Goal: Information Seeking & Learning: Compare options

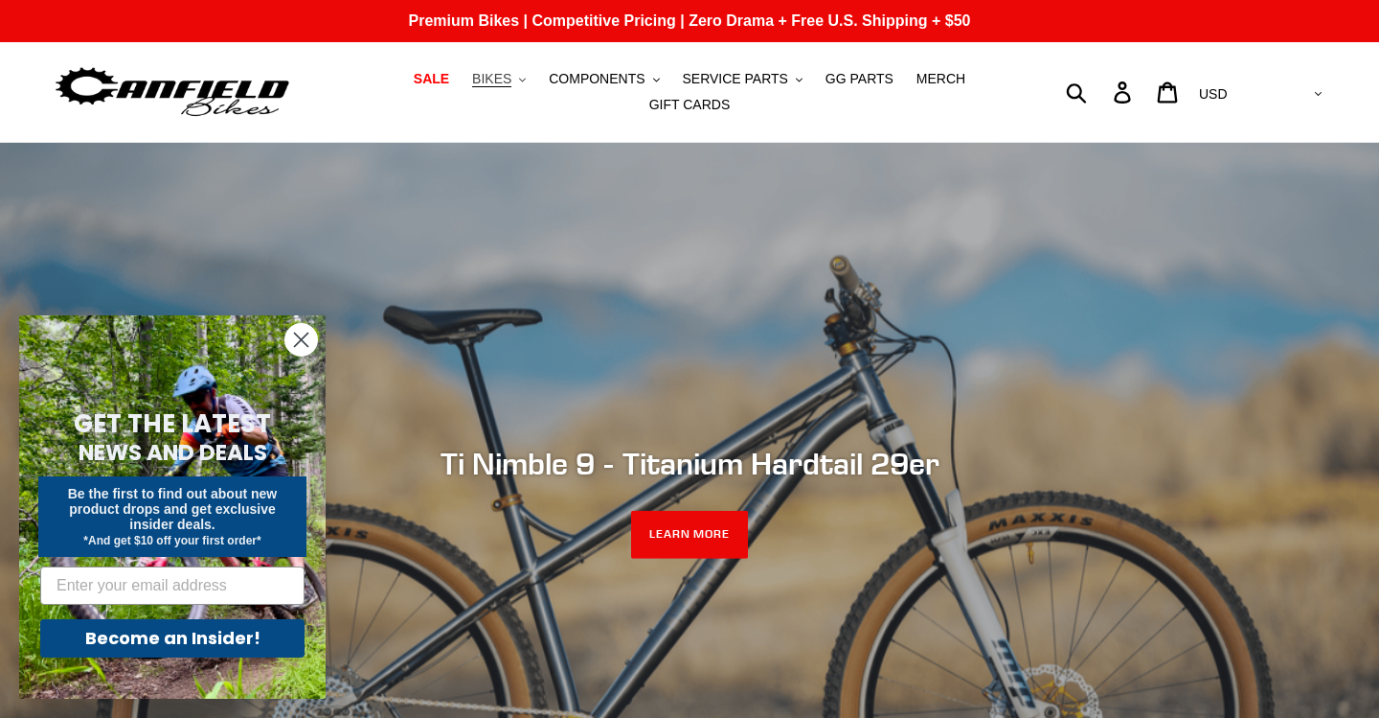
click at [510, 80] on span "BIKES" at bounding box center [491, 79] width 39 height 16
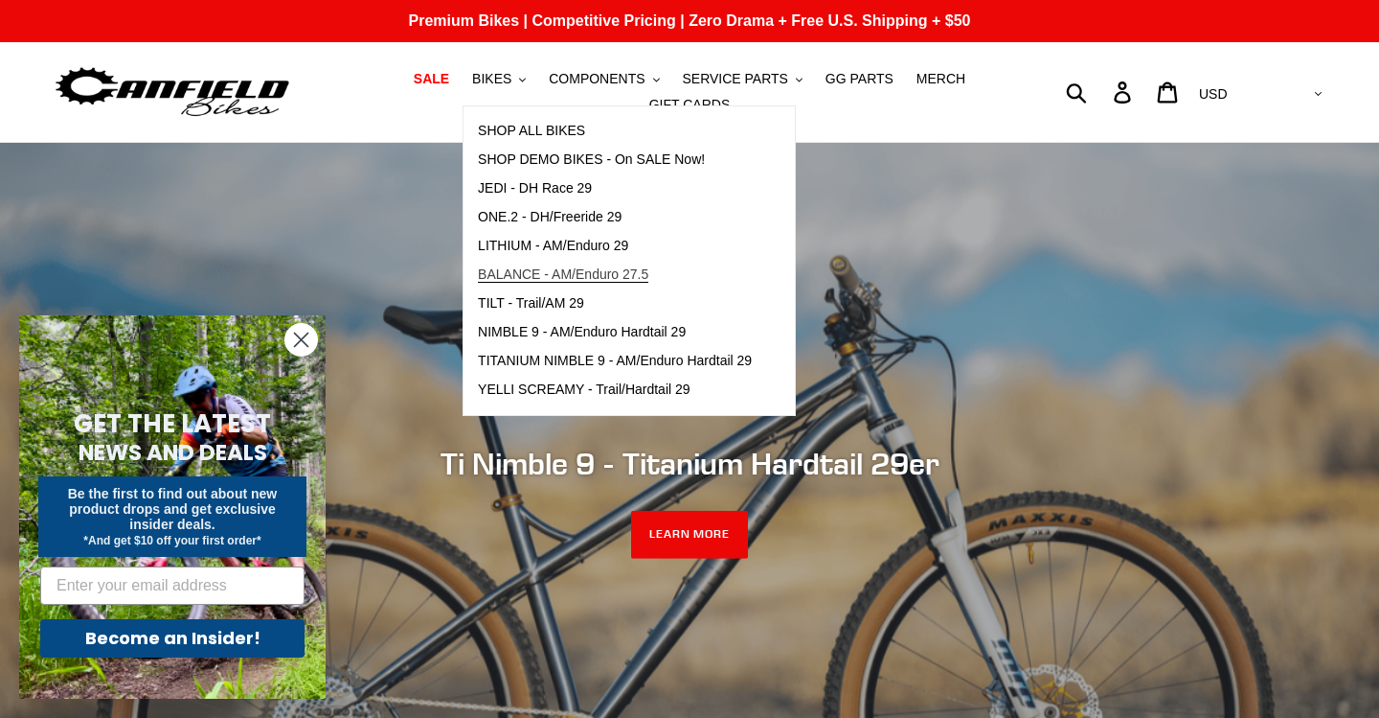
click at [566, 266] on span "BALANCE - AM/Enduro 27.5" at bounding box center [563, 274] width 171 height 16
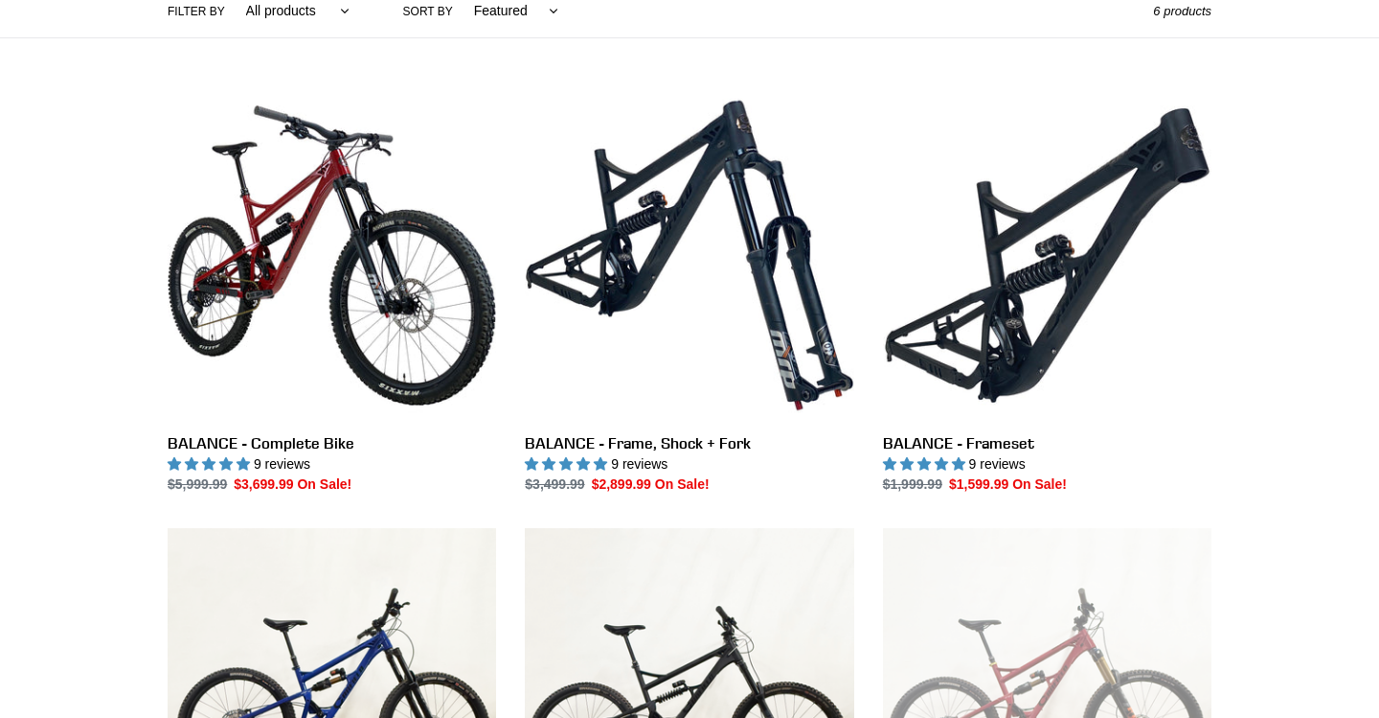
scroll to position [476, 0]
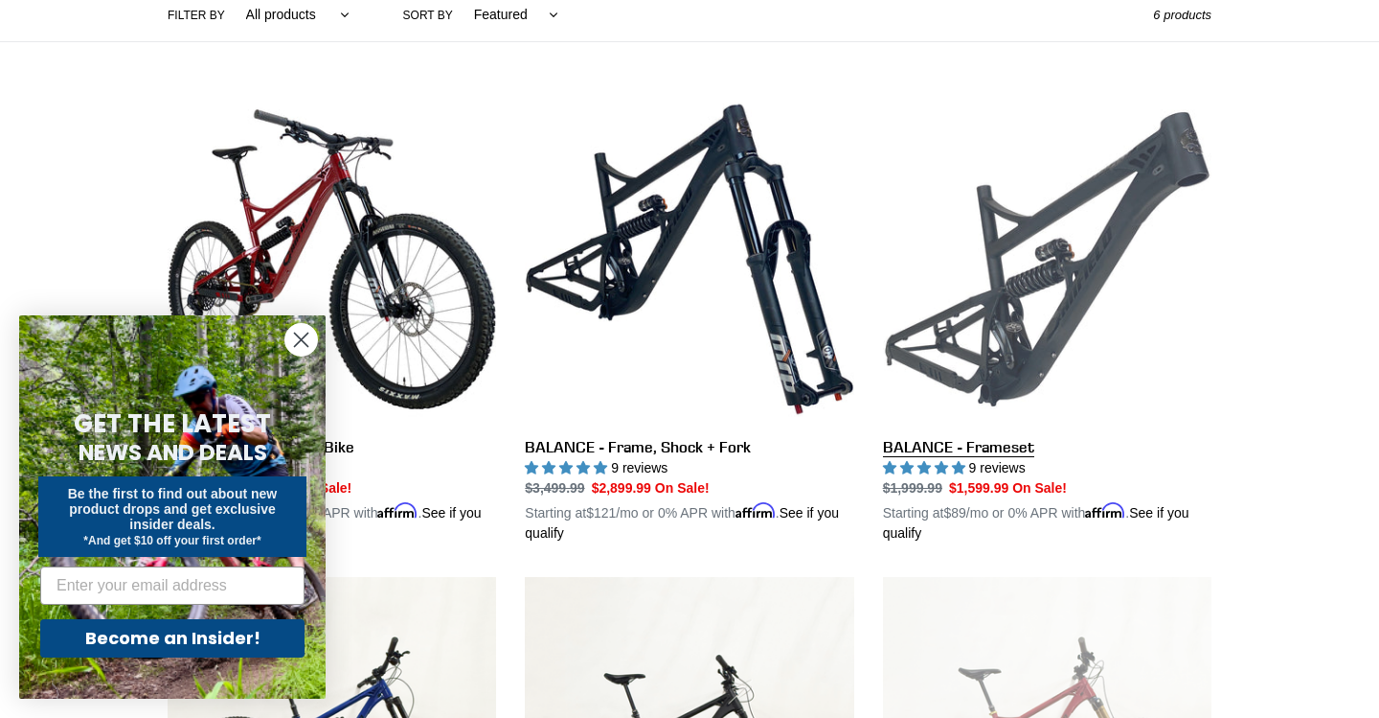
click at [1014, 290] on link "BALANCE - Frameset" at bounding box center [1047, 319] width 329 height 448
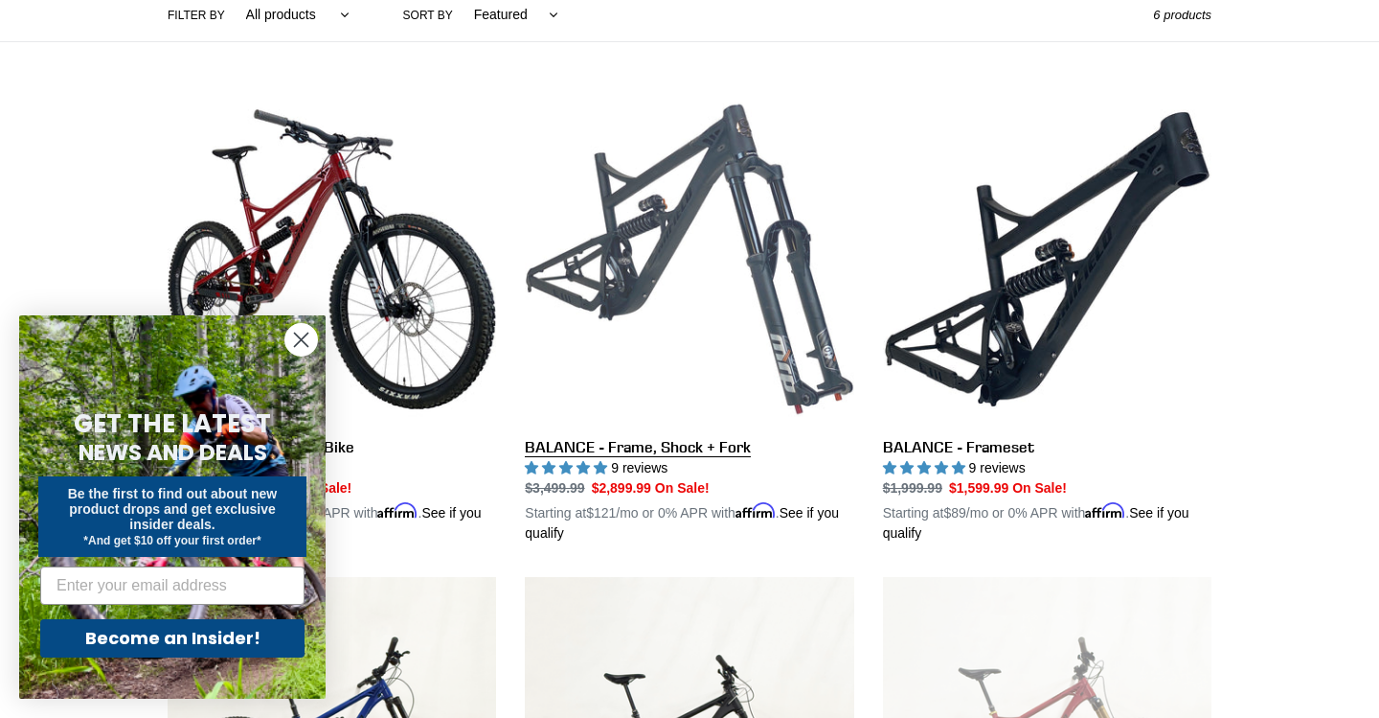
click at [685, 214] on link "BALANCE - Frame, Shock + Fork" at bounding box center [689, 319] width 329 height 448
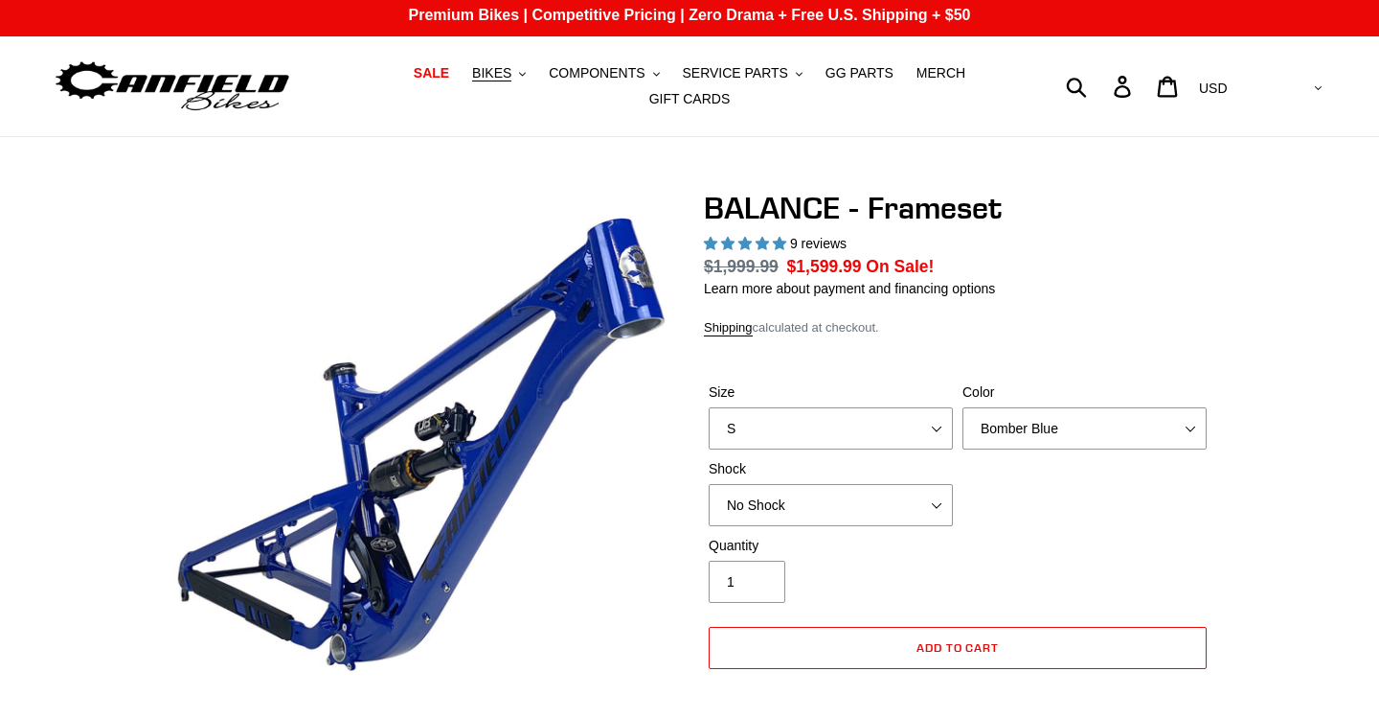
scroll to position [139, 0]
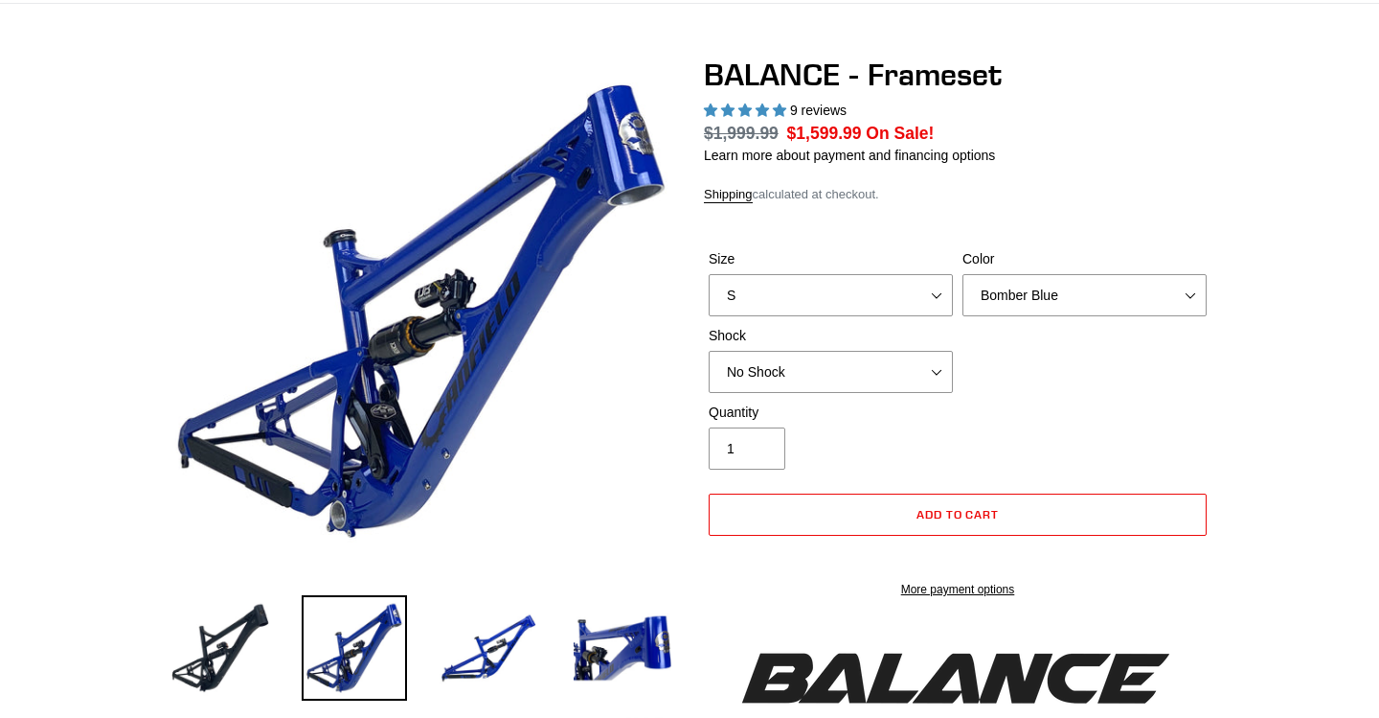
select select "highest-rating"
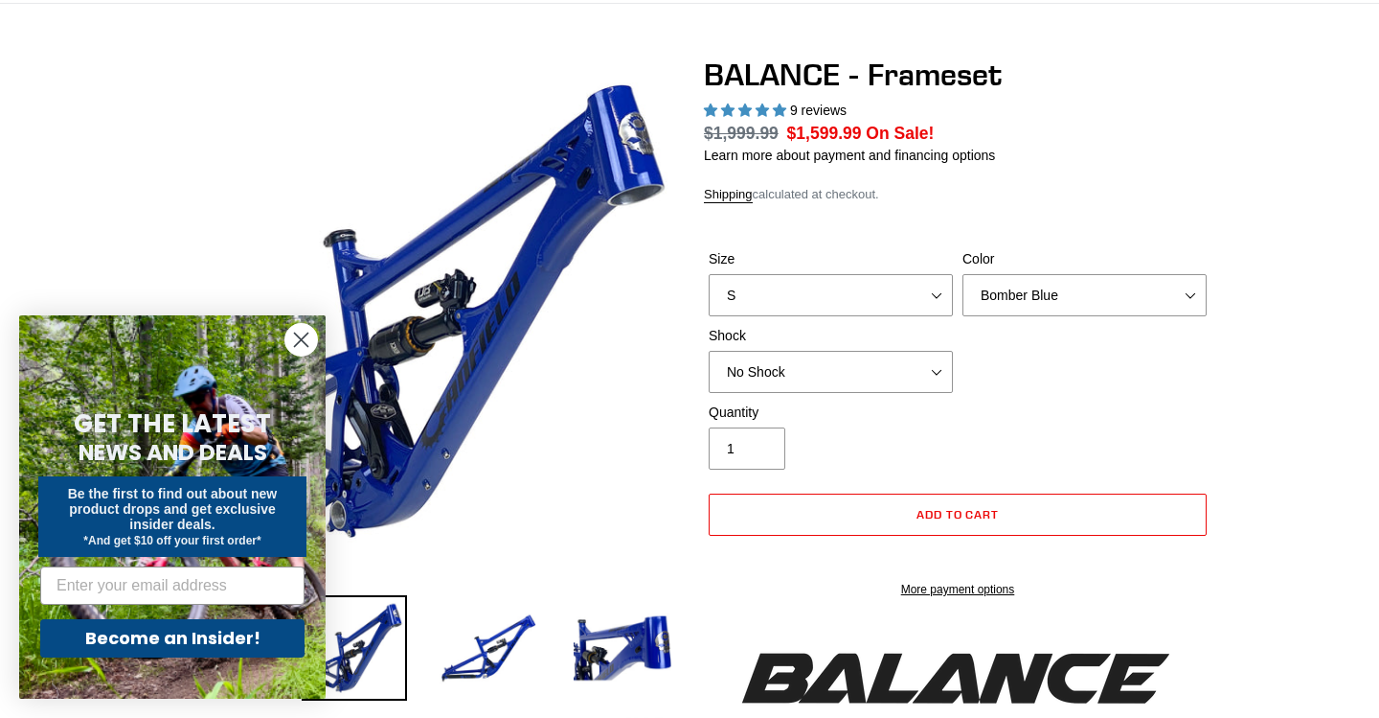
scroll to position [0, 0]
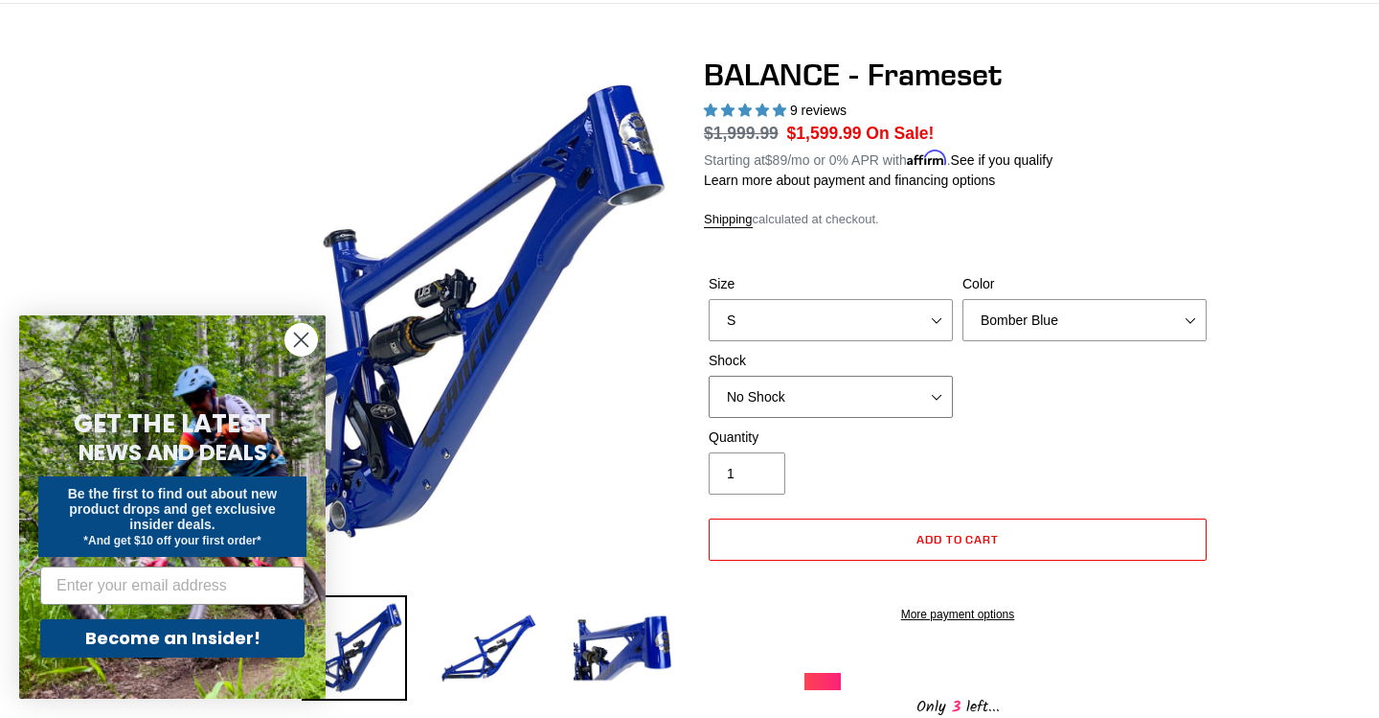
select select "Öhlins TTX2 Air"
select select "L"
select select "Stealth Black"
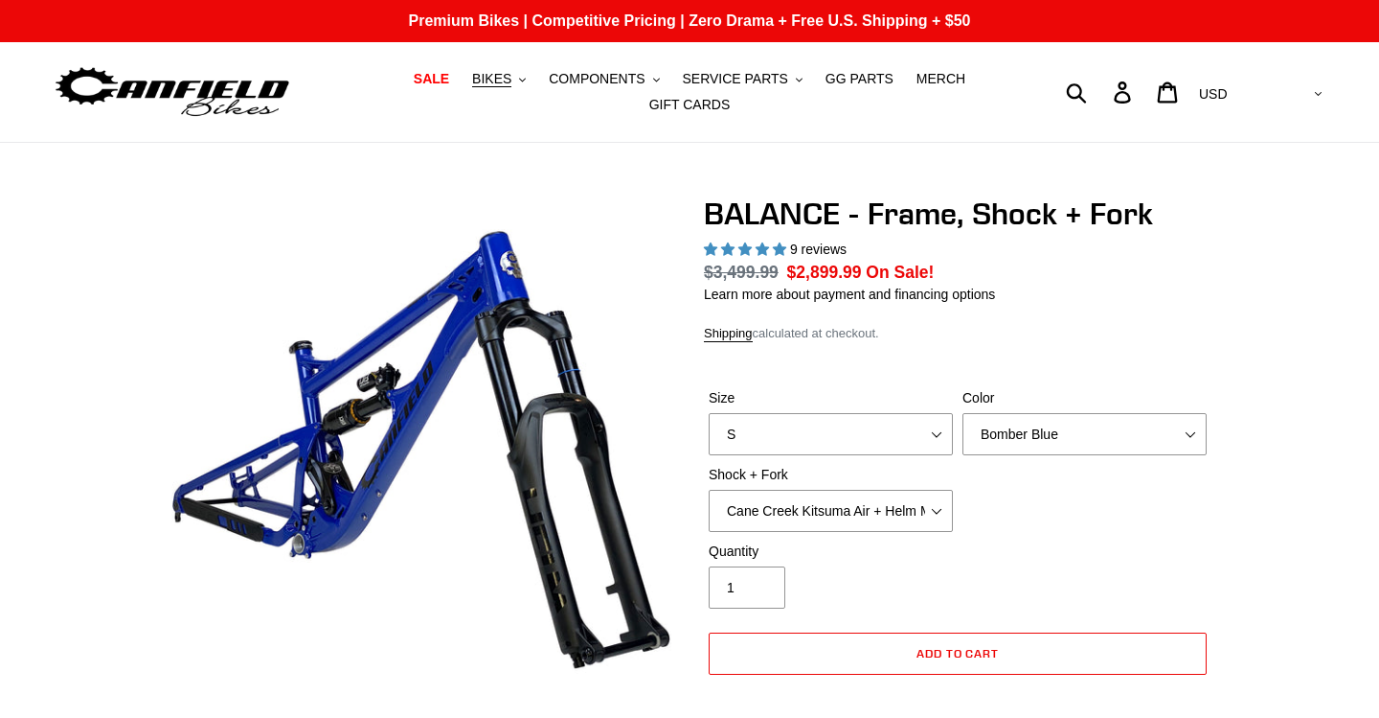
select select "highest-rating"
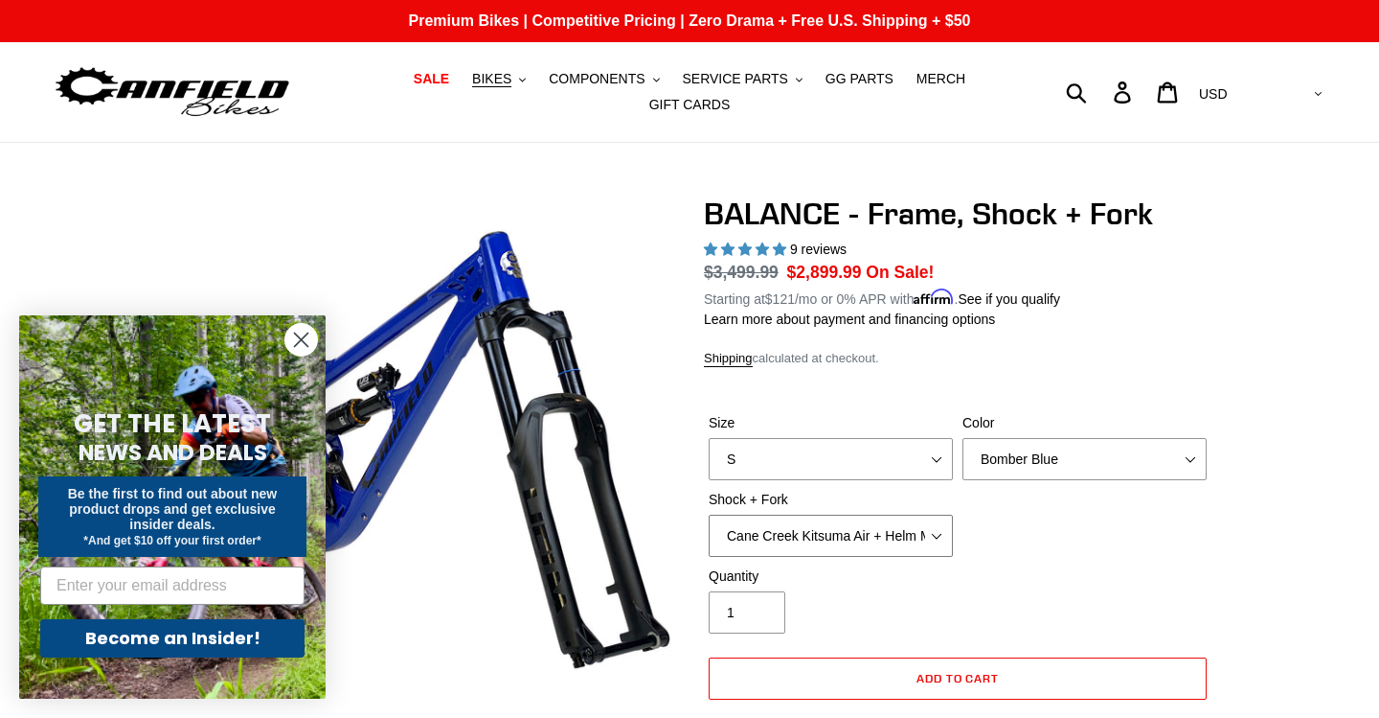
select select "Fox Float X2 or DHX2 + Fox Float GripX2 Kashima 170mm (29 or 27.5)"
select select "L"
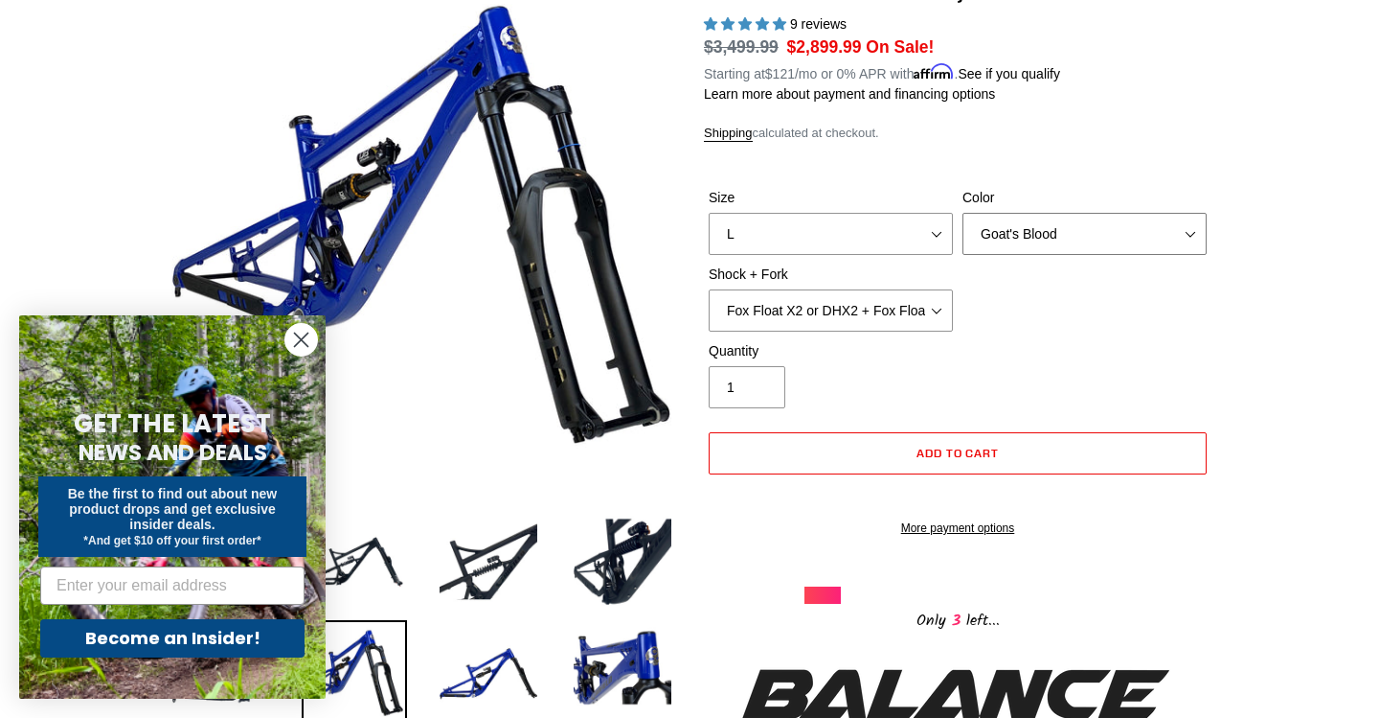
scroll to position [226, 0]
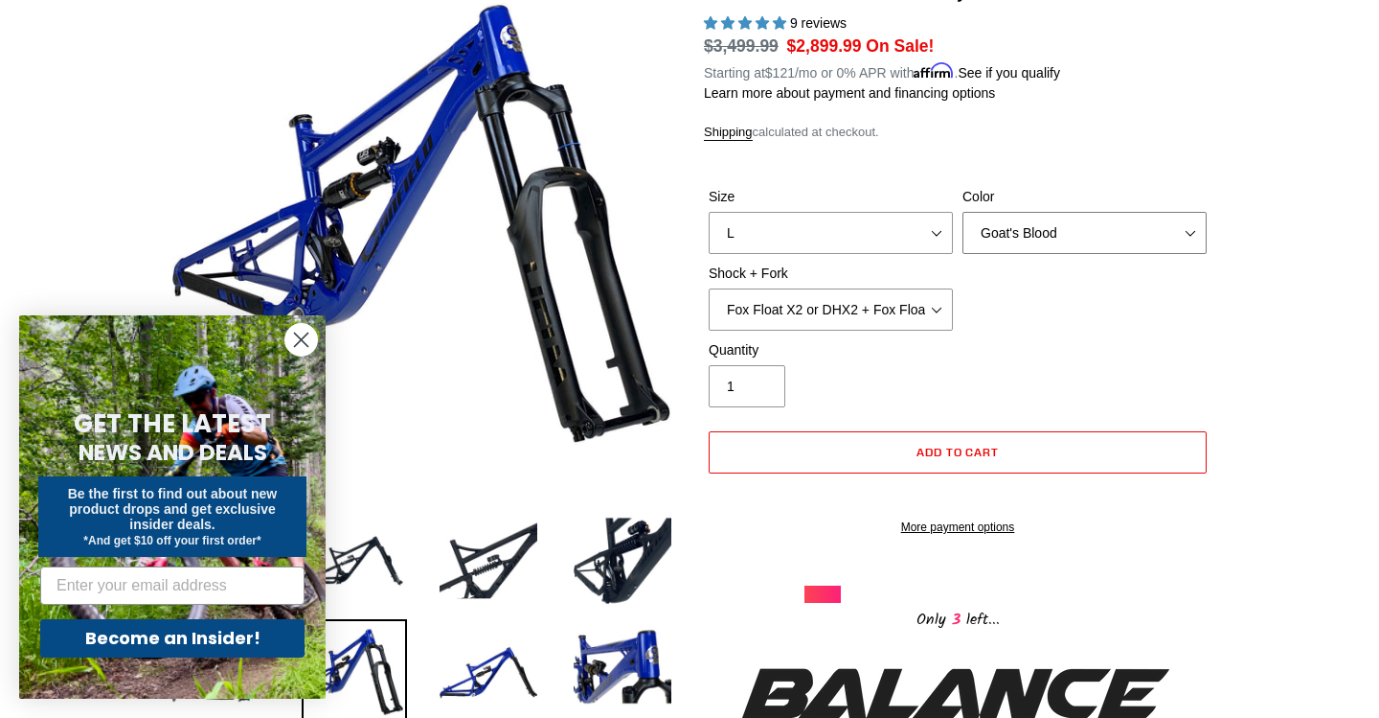
select select "Stealth Black"
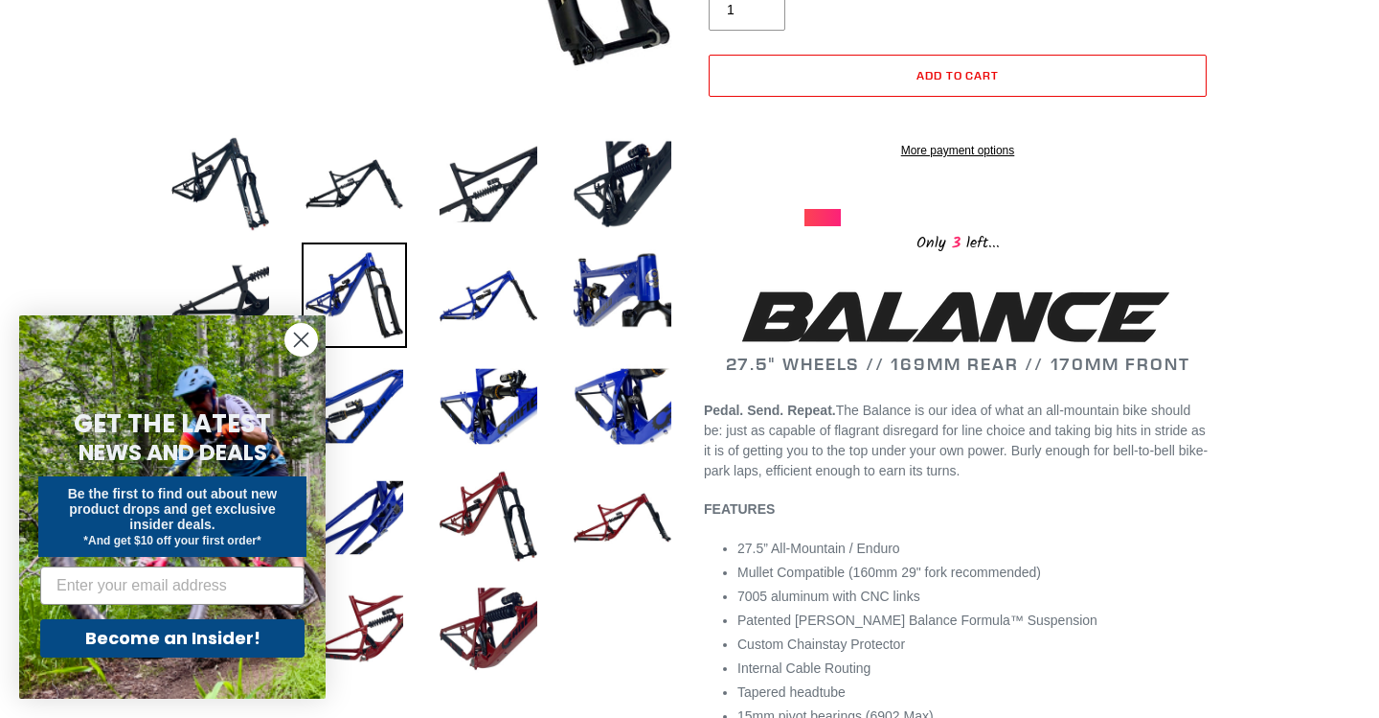
scroll to position [603, 0]
click at [341, 194] on img at bounding box center [354, 183] width 105 height 105
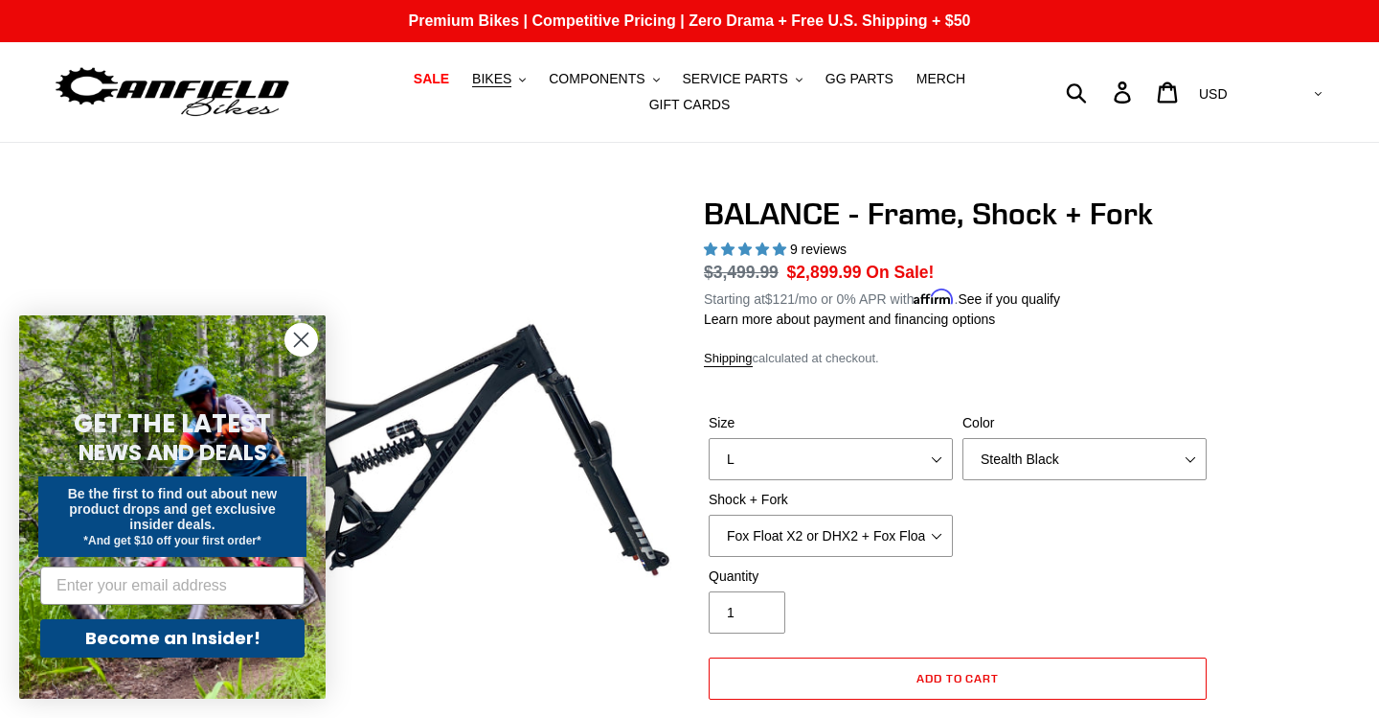
scroll to position [0, 0]
click at [519, 81] on button "BIKES .cls-1{fill:#231f20}" at bounding box center [499, 79] width 73 height 26
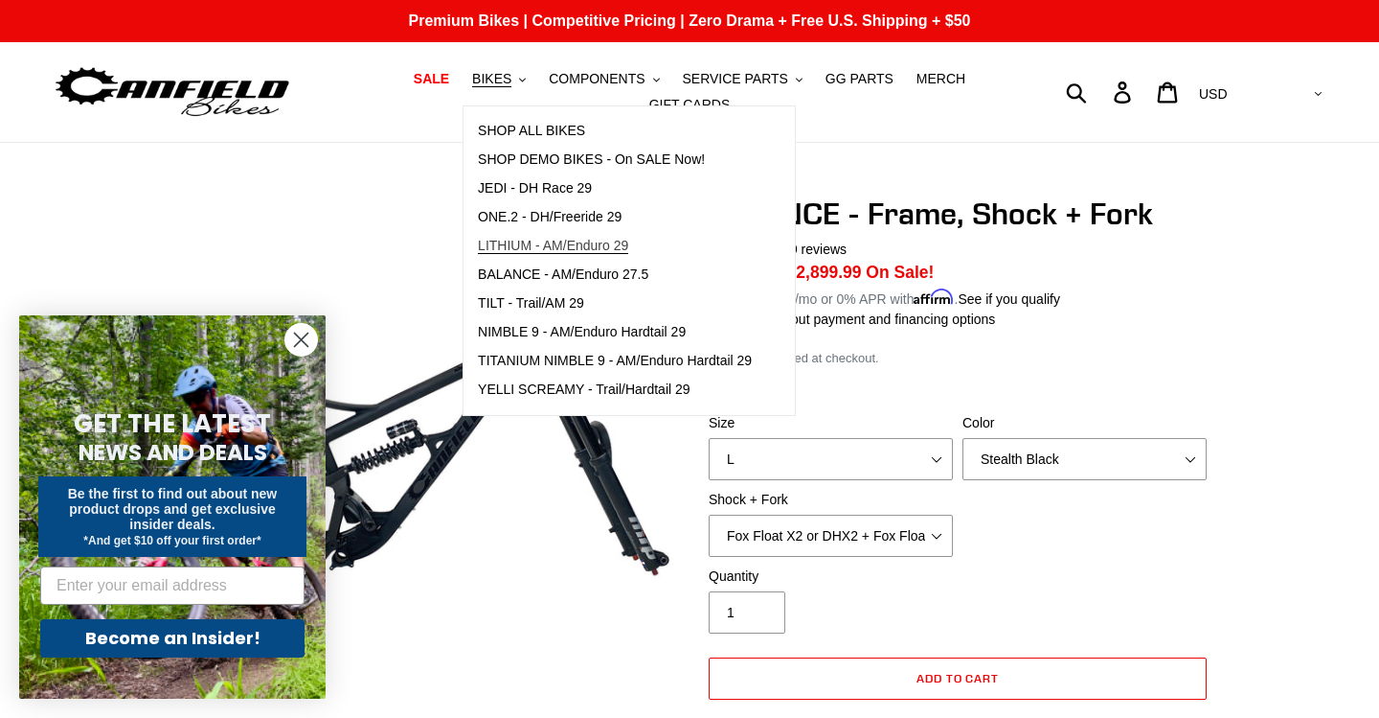
click at [528, 252] on span "LITHIUM - AM/Enduro 29" at bounding box center [553, 246] width 150 height 16
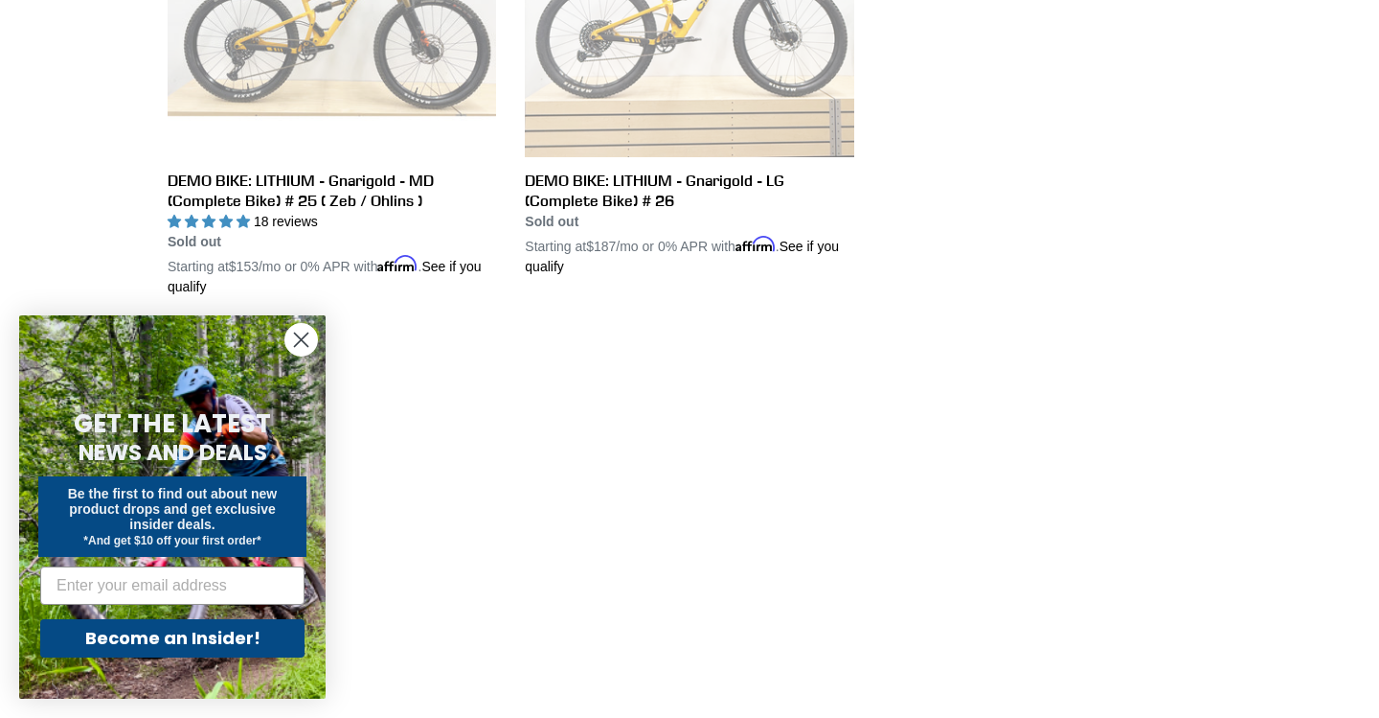
scroll to position [1751, 0]
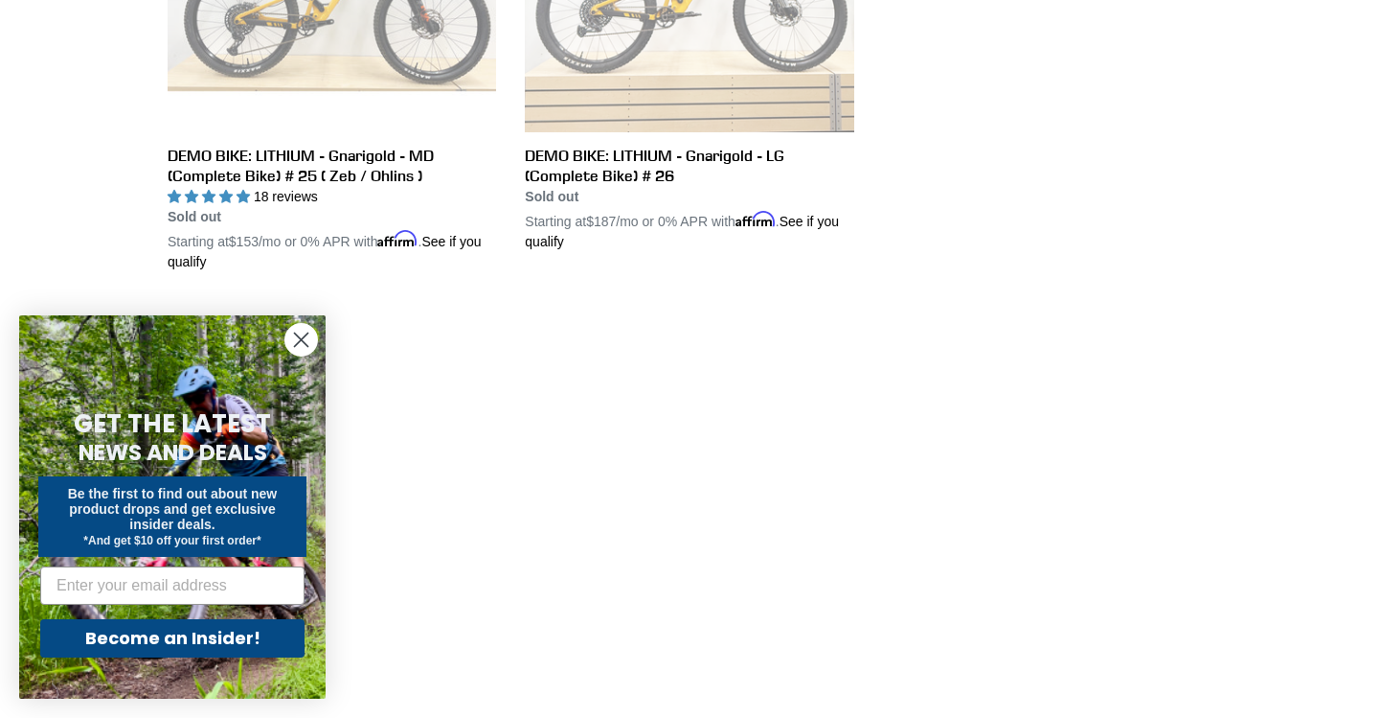
click at [298, 337] on icon "Close dialog" at bounding box center [301, 339] width 13 height 13
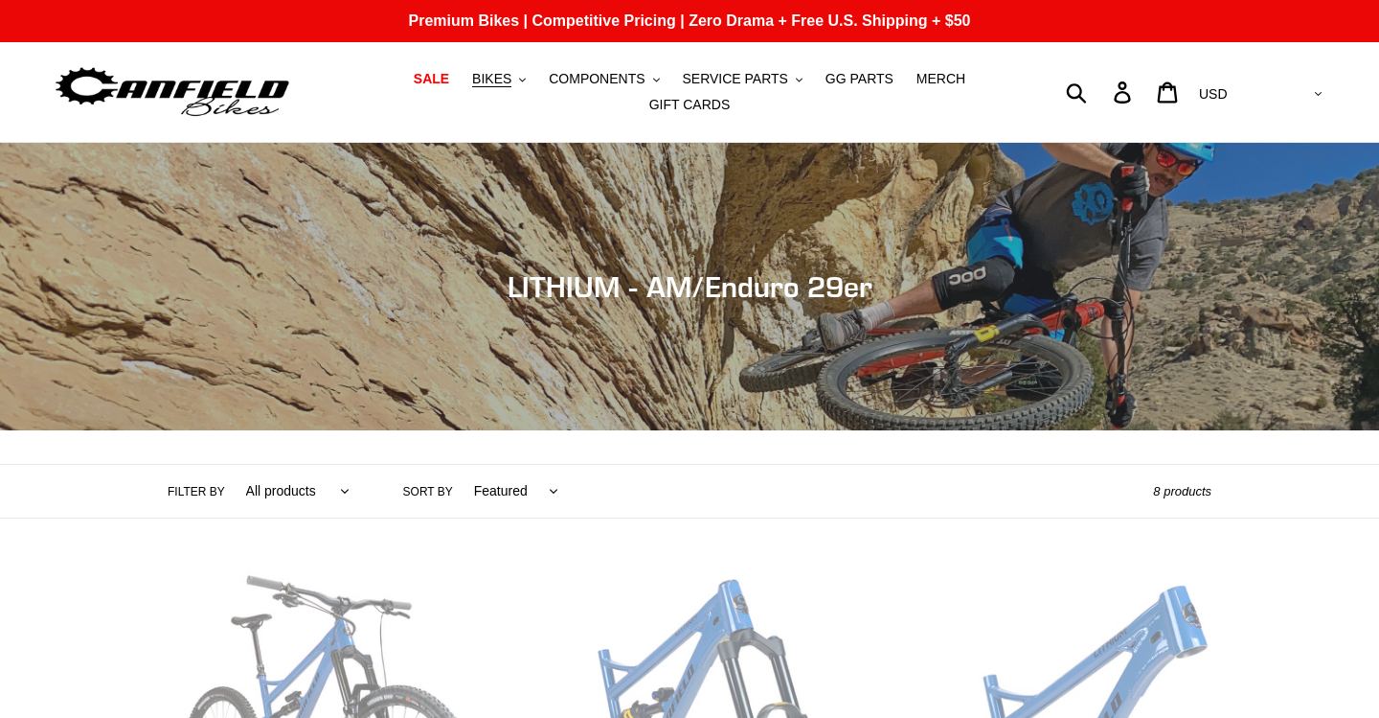
scroll to position [0, 0]
click at [526, 83] on icon ".cls-1{fill:#231f20}" at bounding box center [522, 80] width 7 height 7
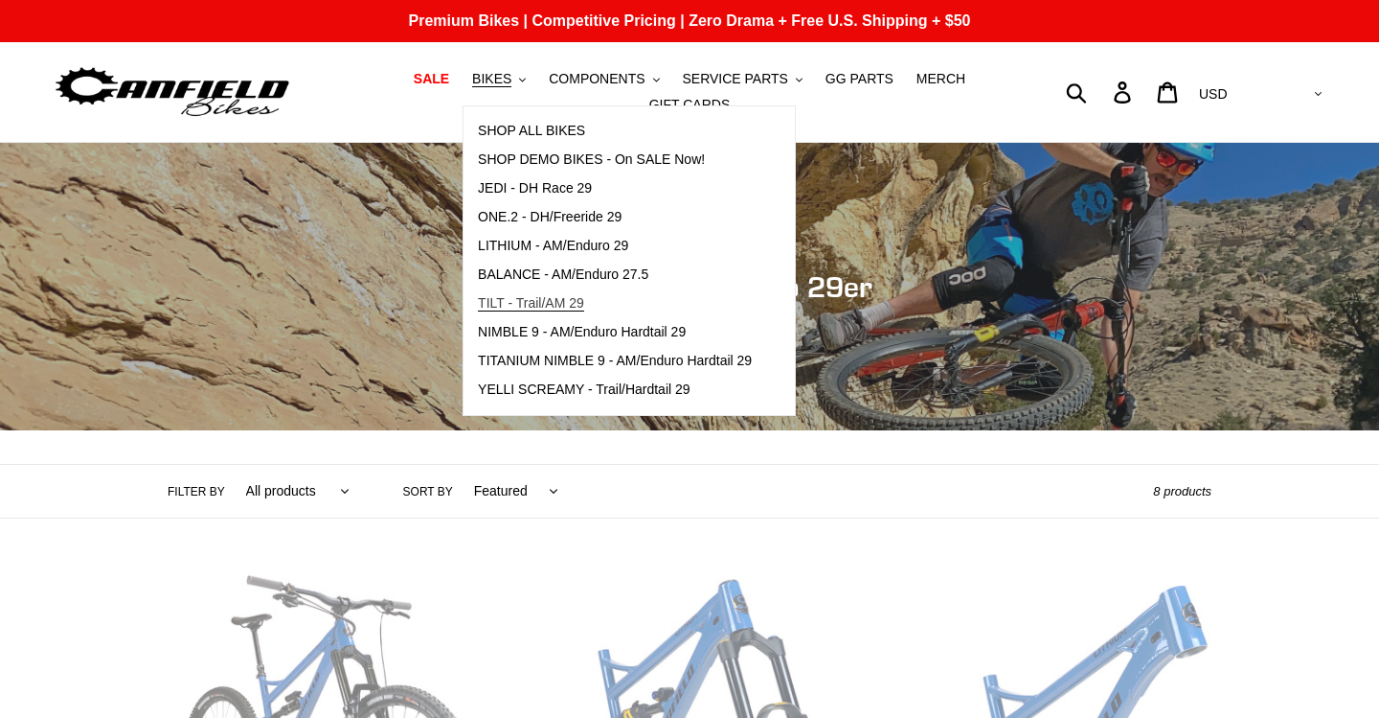
click at [537, 306] on span "TILT - Trail/AM 29" at bounding box center [531, 303] width 106 height 16
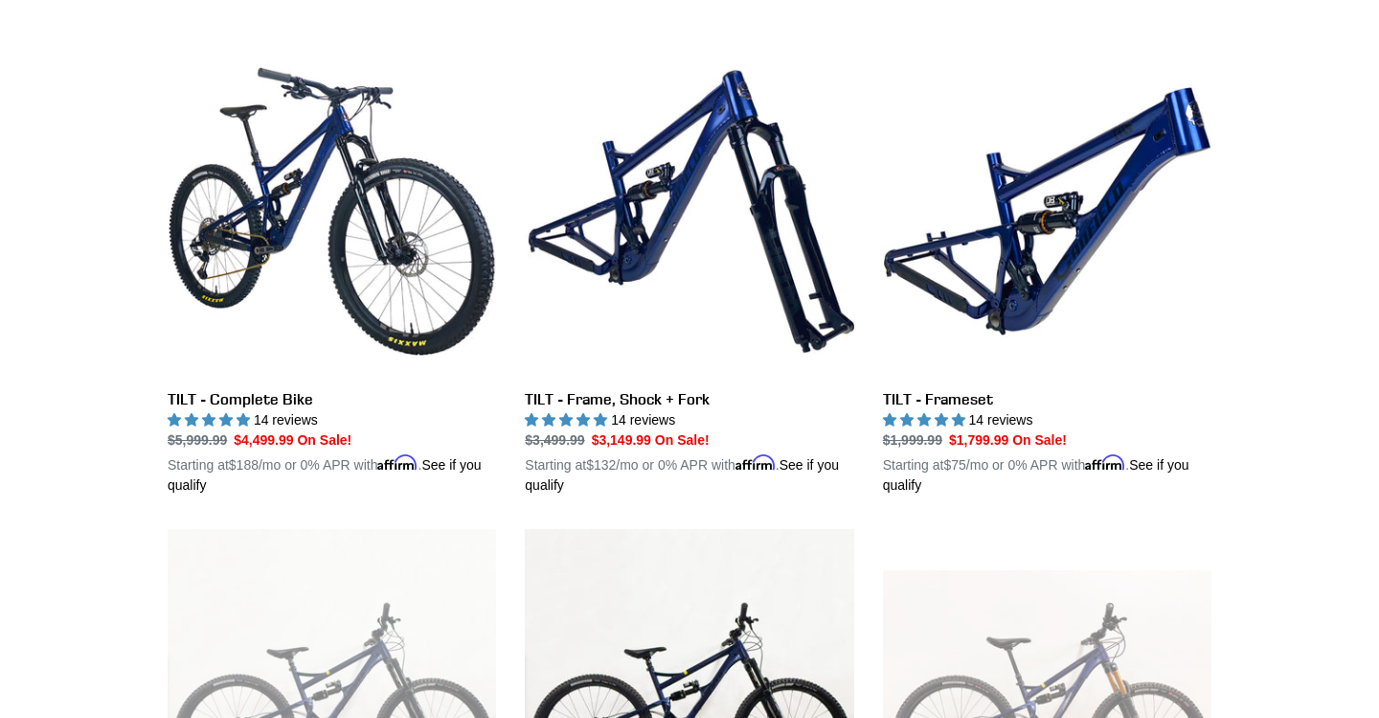
scroll to position [526, 0]
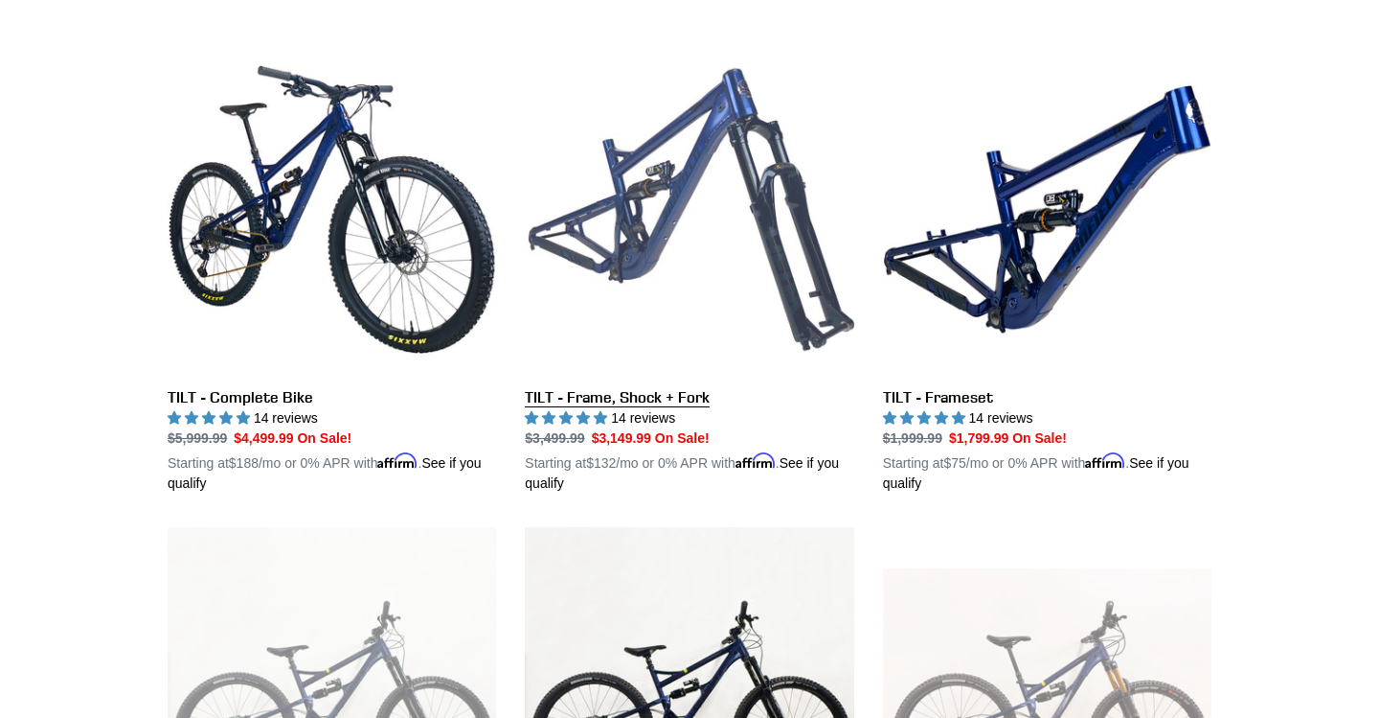
click at [635, 264] on link "TILT - Frame, Shock + Fork" at bounding box center [689, 269] width 329 height 448
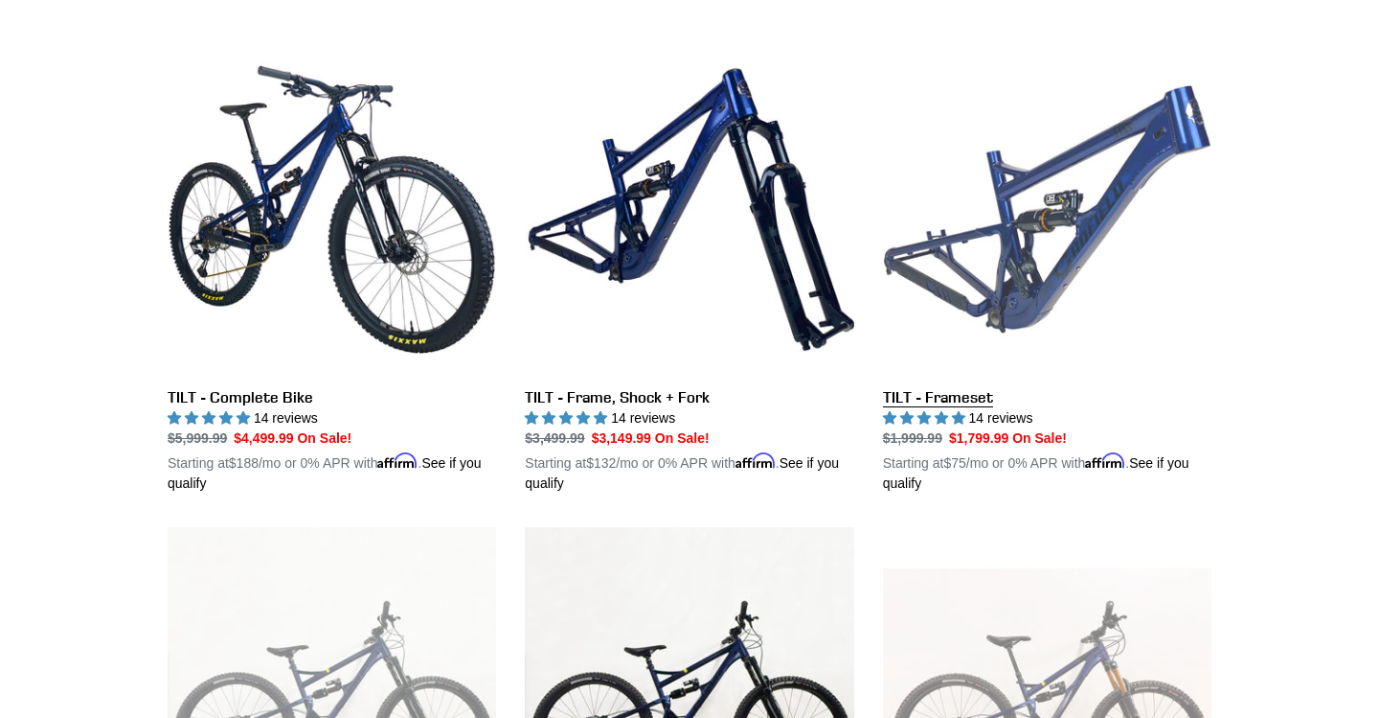
click at [1047, 297] on link "TILT - Frameset" at bounding box center [1047, 269] width 329 height 448
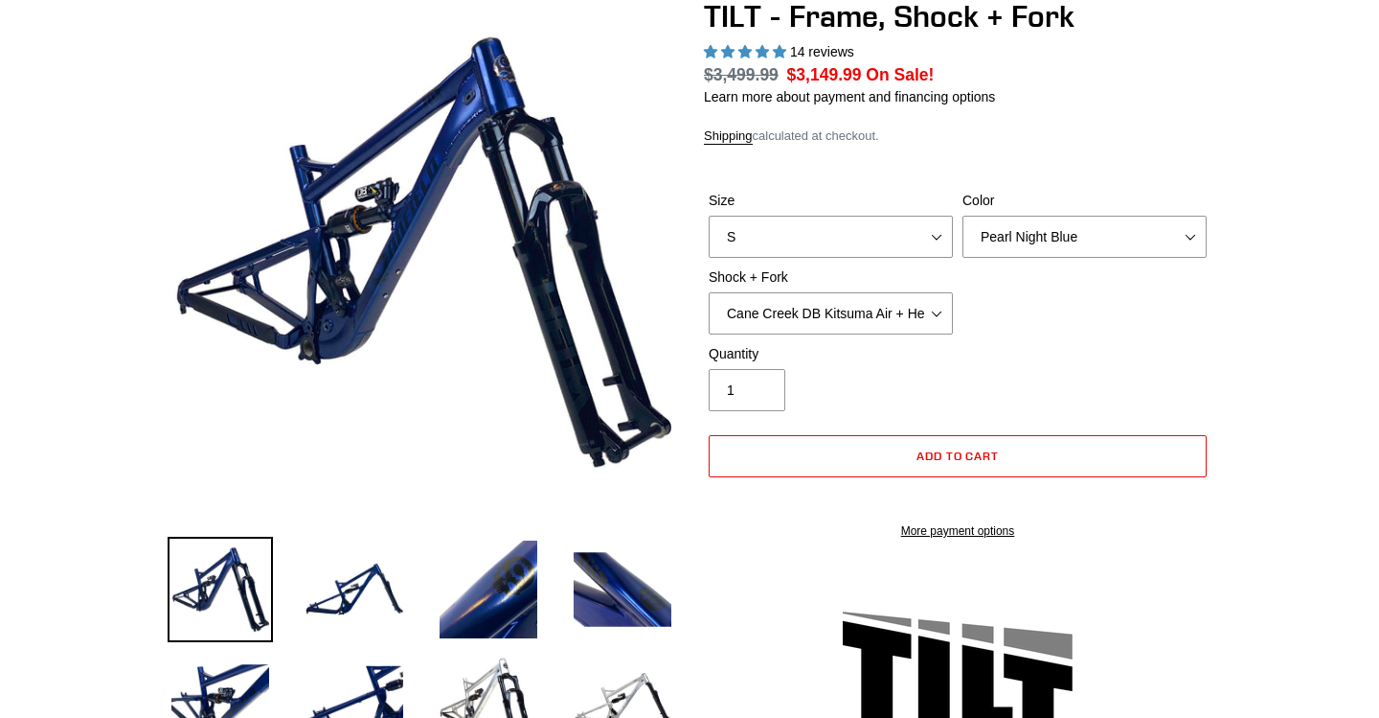
select select "highest-rating"
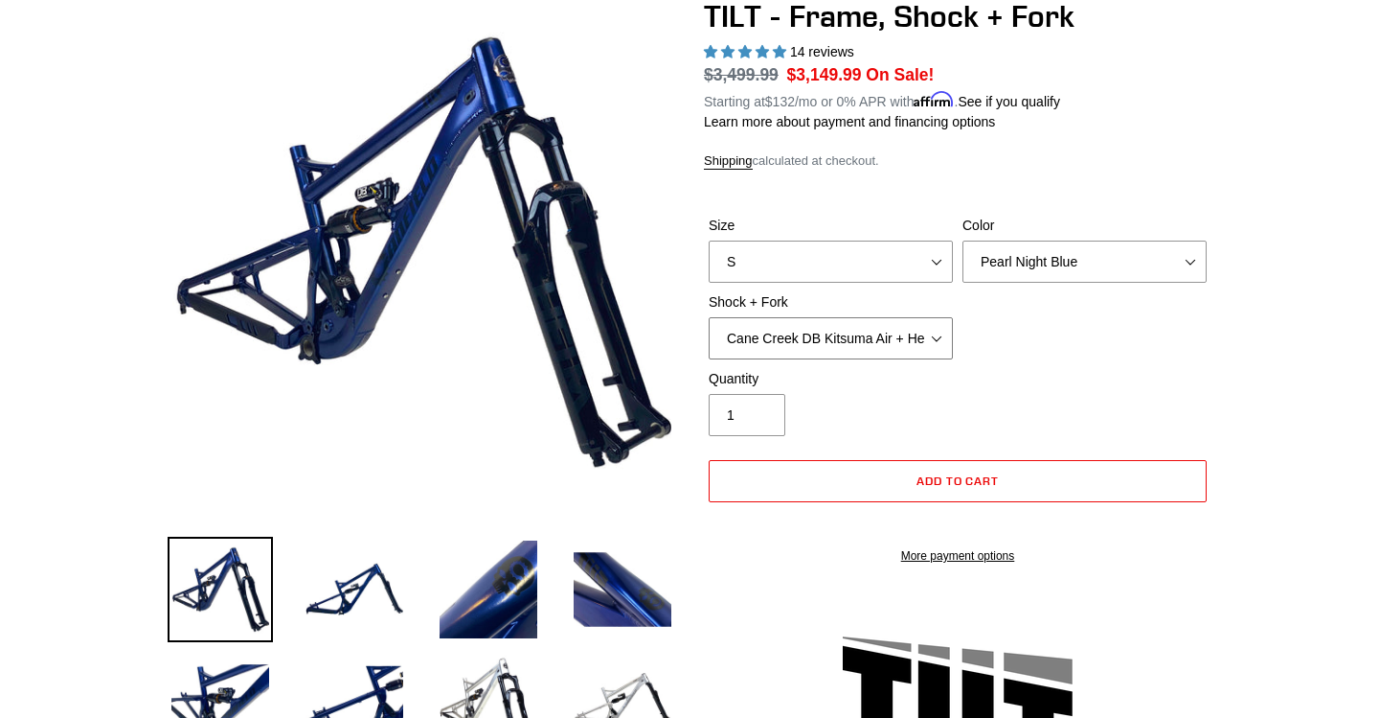
select select "Fox Float X + Fox 36 Grip X Factory 150mm"
select select "L"
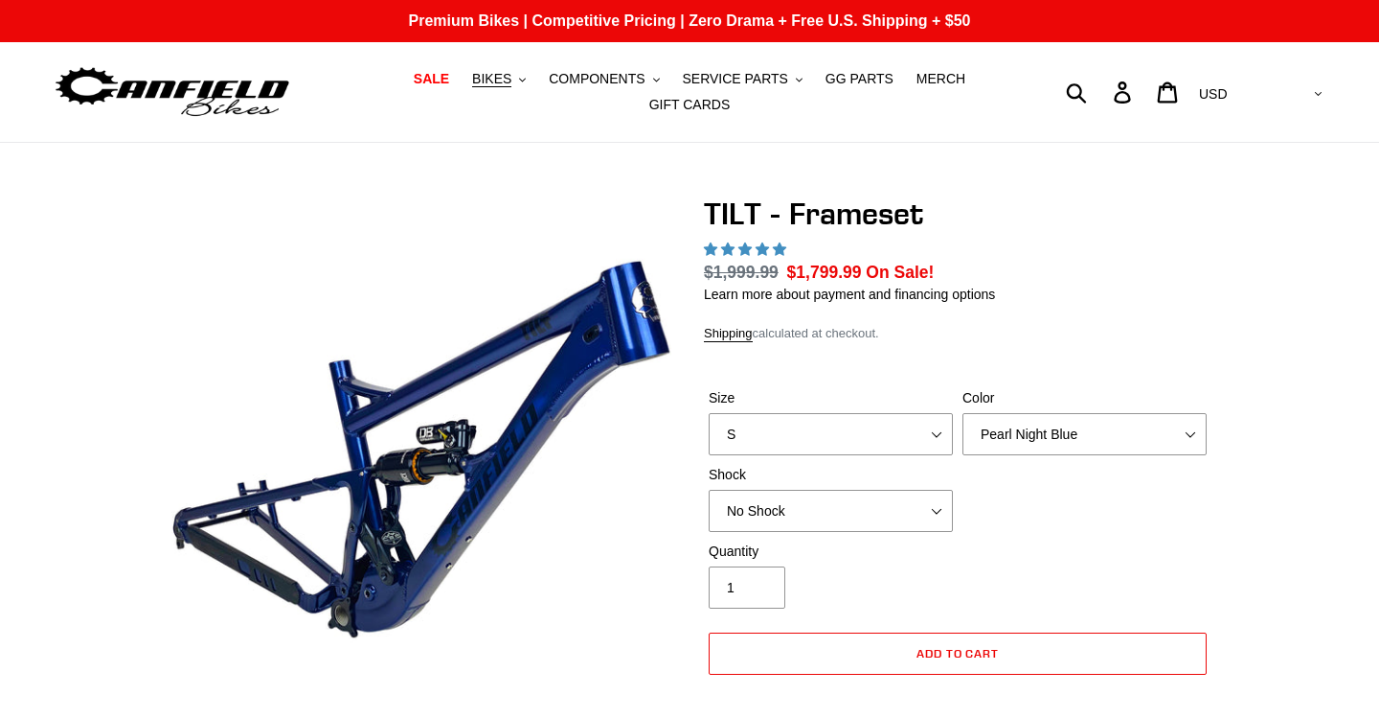
select select "highest-rating"
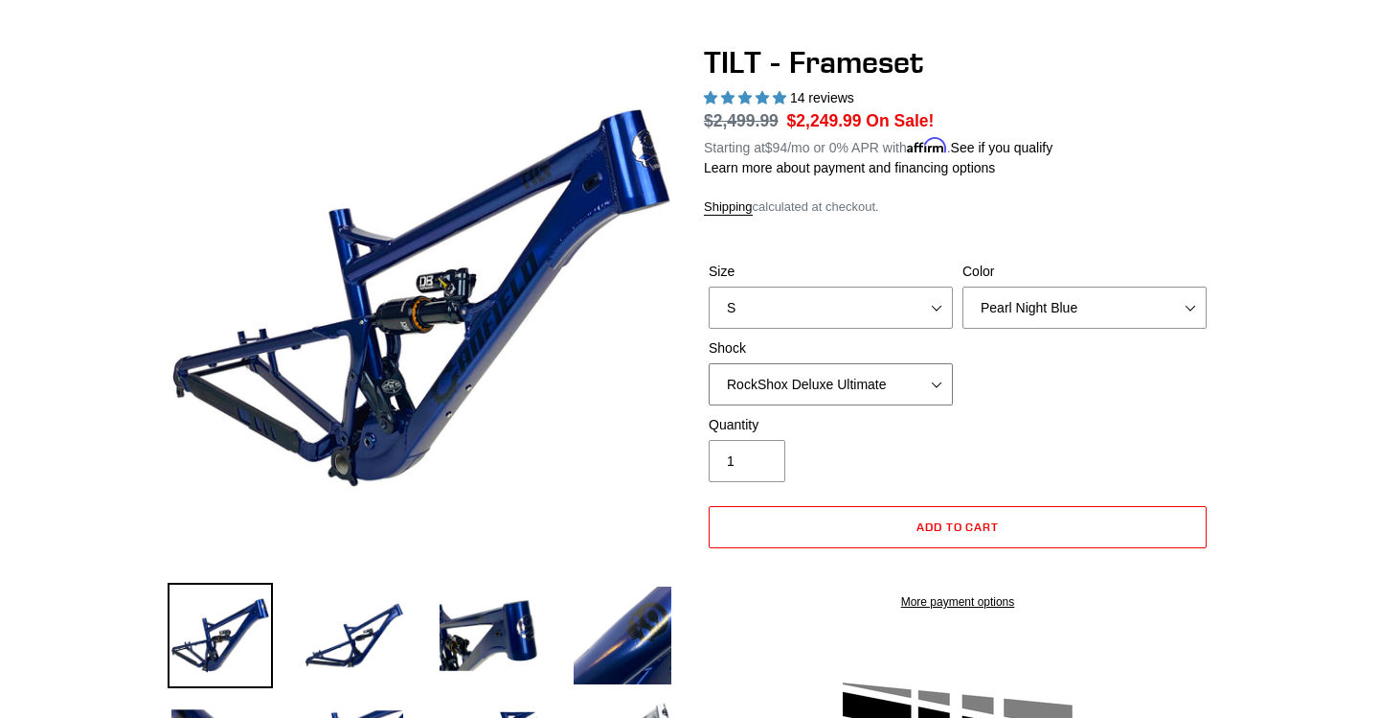
scroll to position [176, 0]
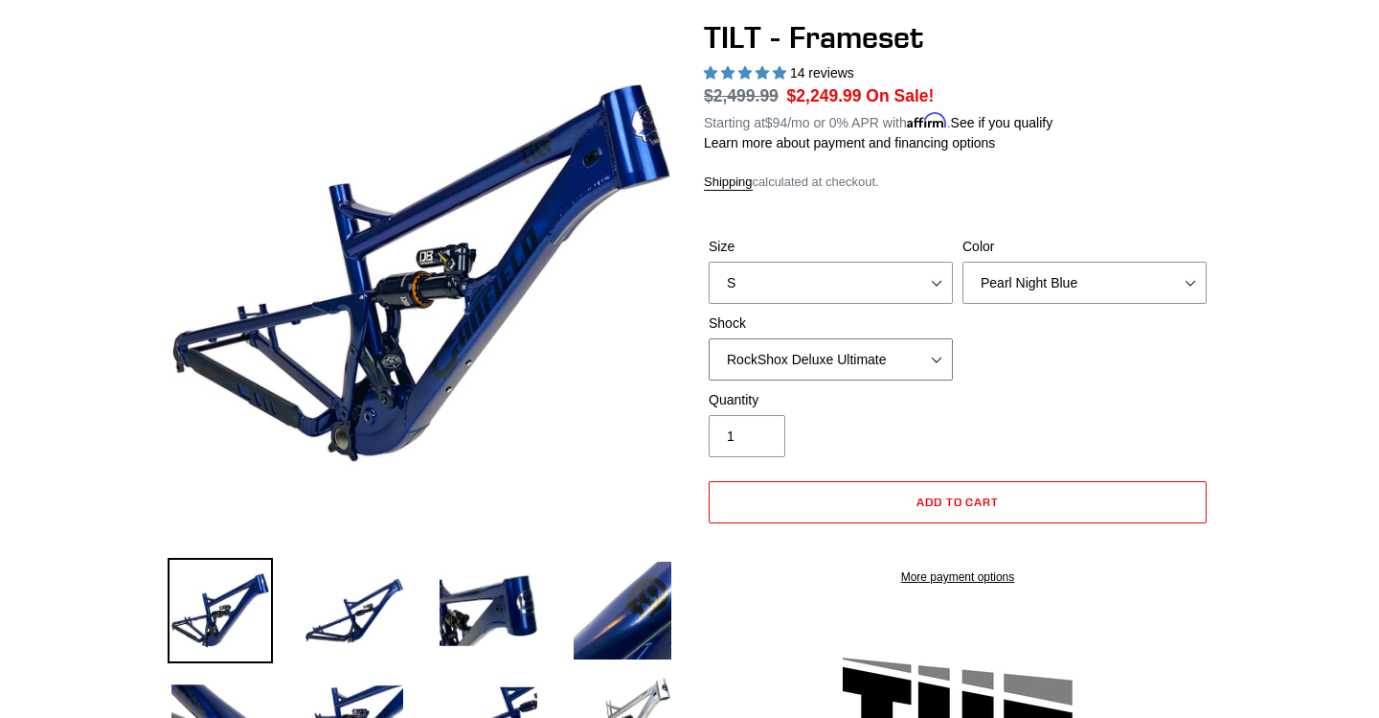
select select "Fox FLOAT X"
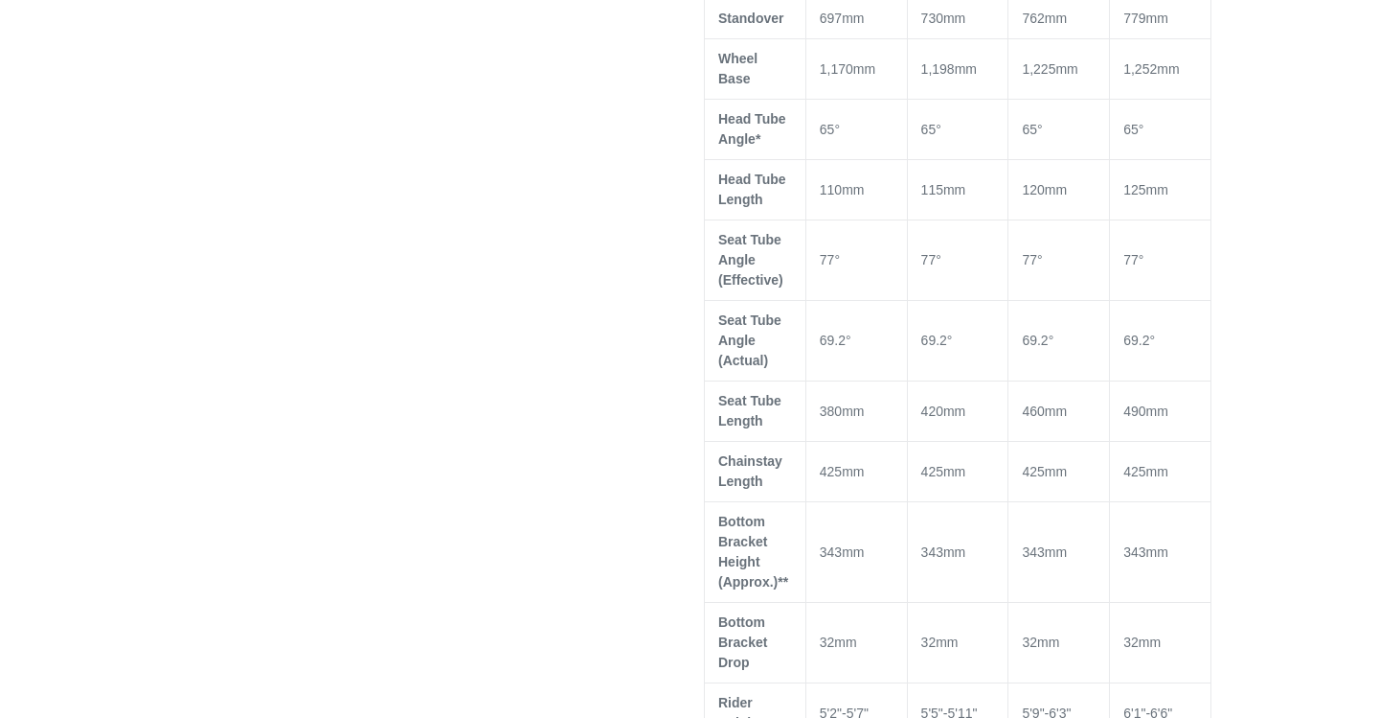
scroll to position [1443, 0]
